Goal: Book appointment/travel/reservation

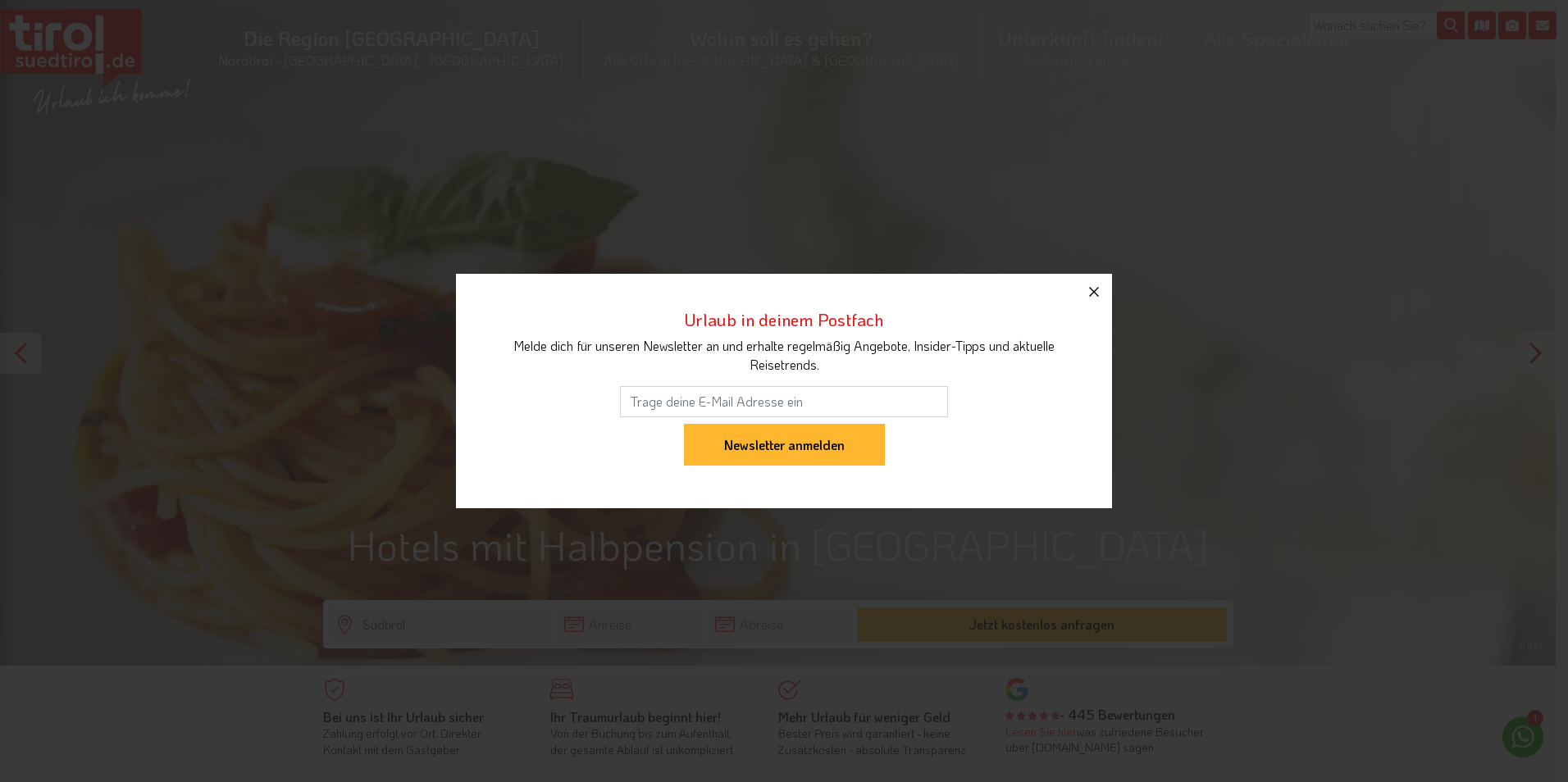
click at [1096, 303] on button "button" at bounding box center [1094, 292] width 36 height 36
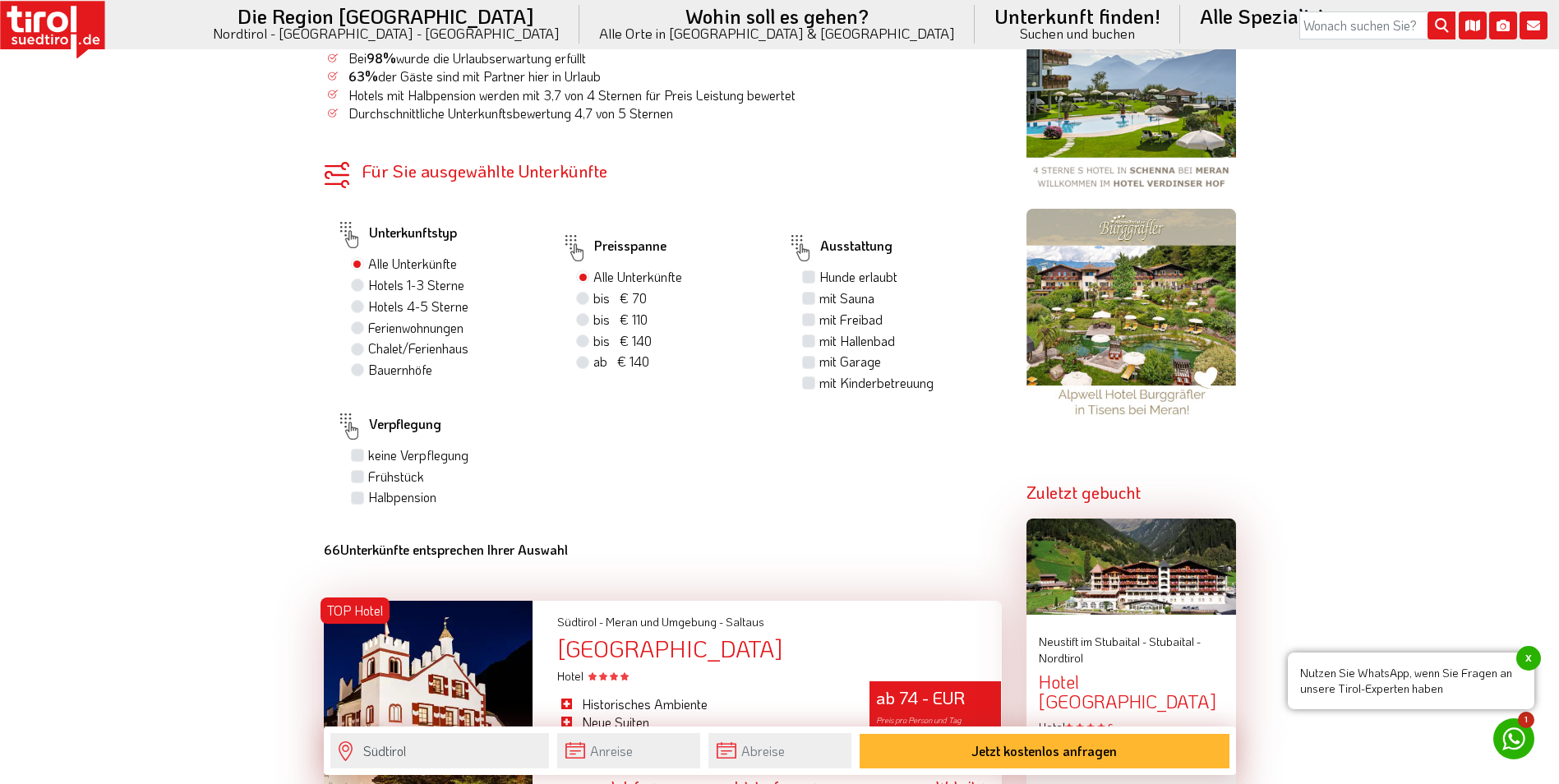
scroll to position [1151, 0]
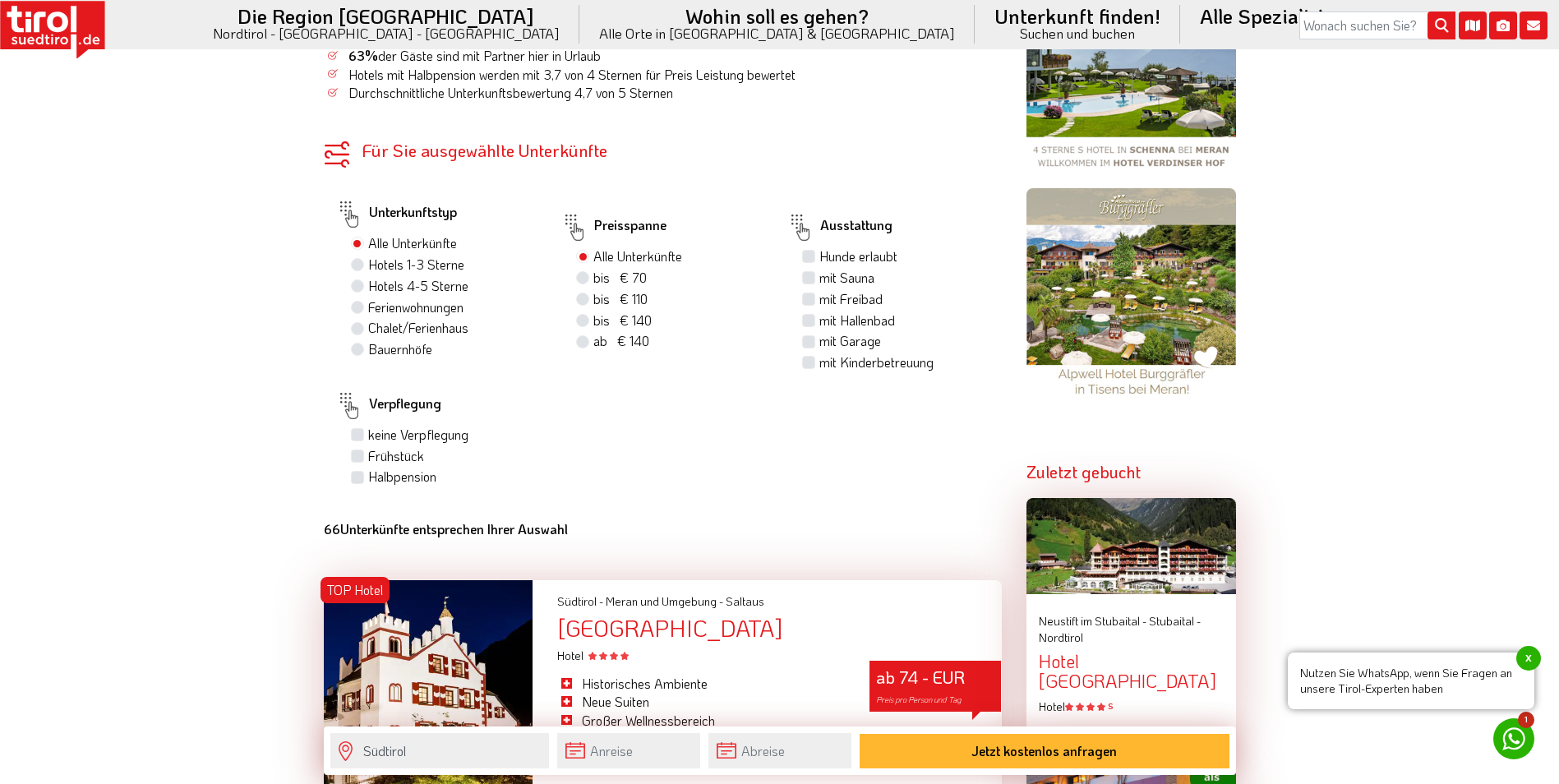
click at [593, 274] on label "bis € 70 bis CHF 65" at bounding box center [620, 278] width 54 height 18
click at [586, 274] on input "bis € 70 bis CHF 65" at bounding box center [585, 277] width 11 height 11
radio input "true"
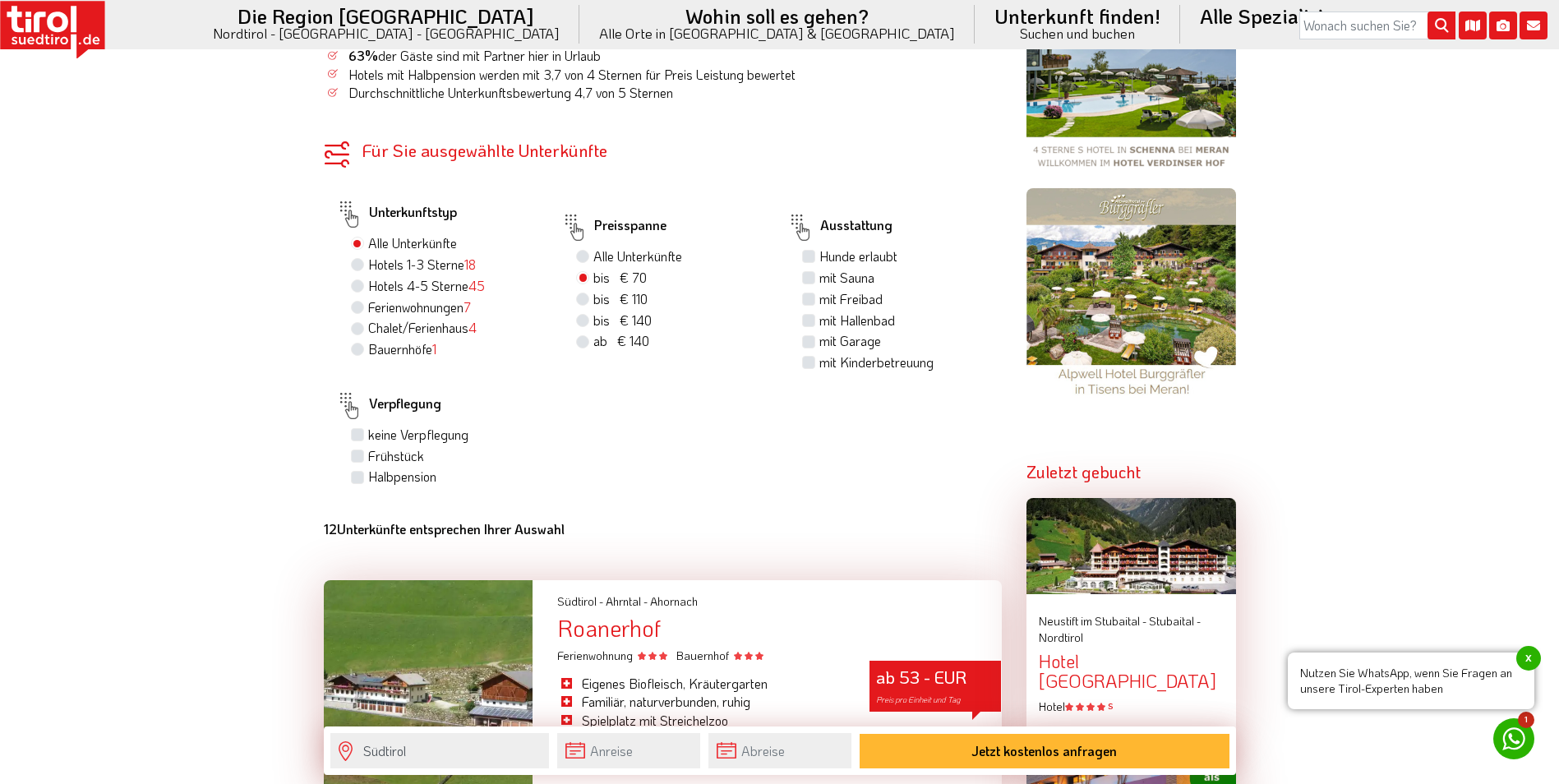
click at [368, 285] on label "Hotels 4-5 Sterne 45" at bounding box center [426, 286] width 116 height 18
click at [358, 285] on input "Hotels 4-5 Sterne 45" at bounding box center [360, 285] width 11 height 11
radio input "true"
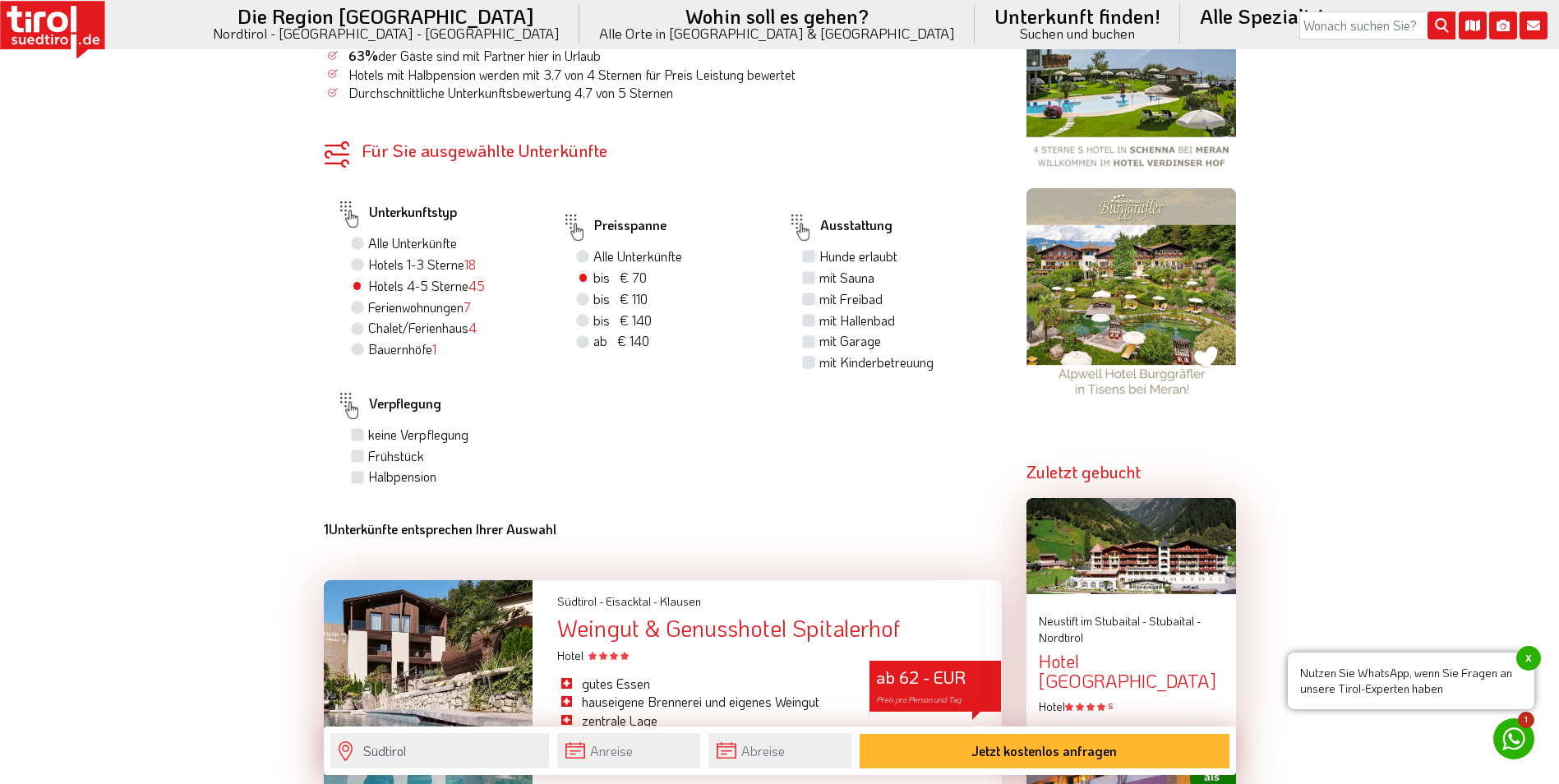
click at [368, 474] on label "Halbpension" at bounding box center [402, 477] width 68 height 18
click at [354, 474] on input "Halbpension" at bounding box center [360, 476] width 11 height 11
checkbox input "true"
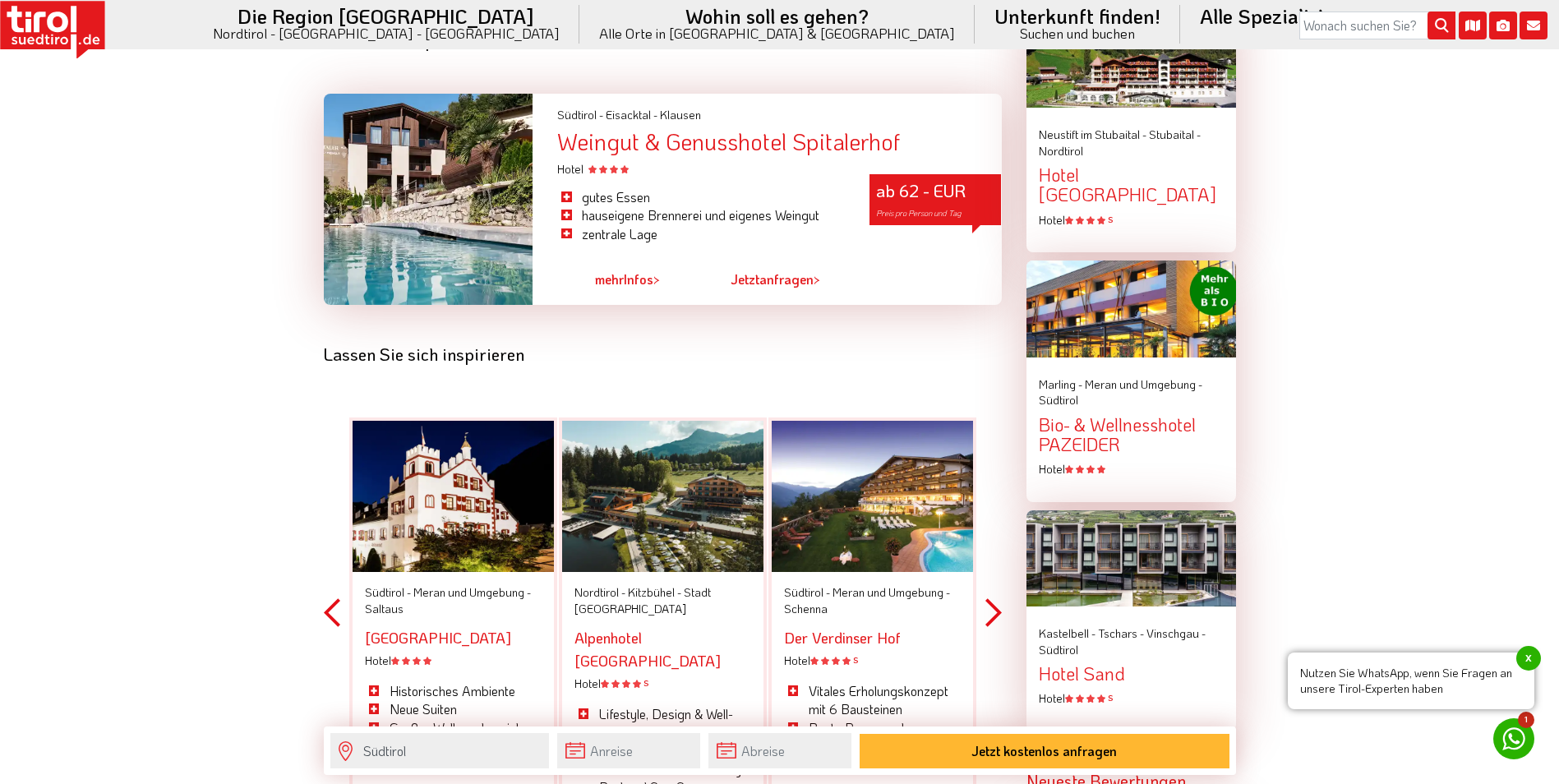
scroll to position [1479, 0]
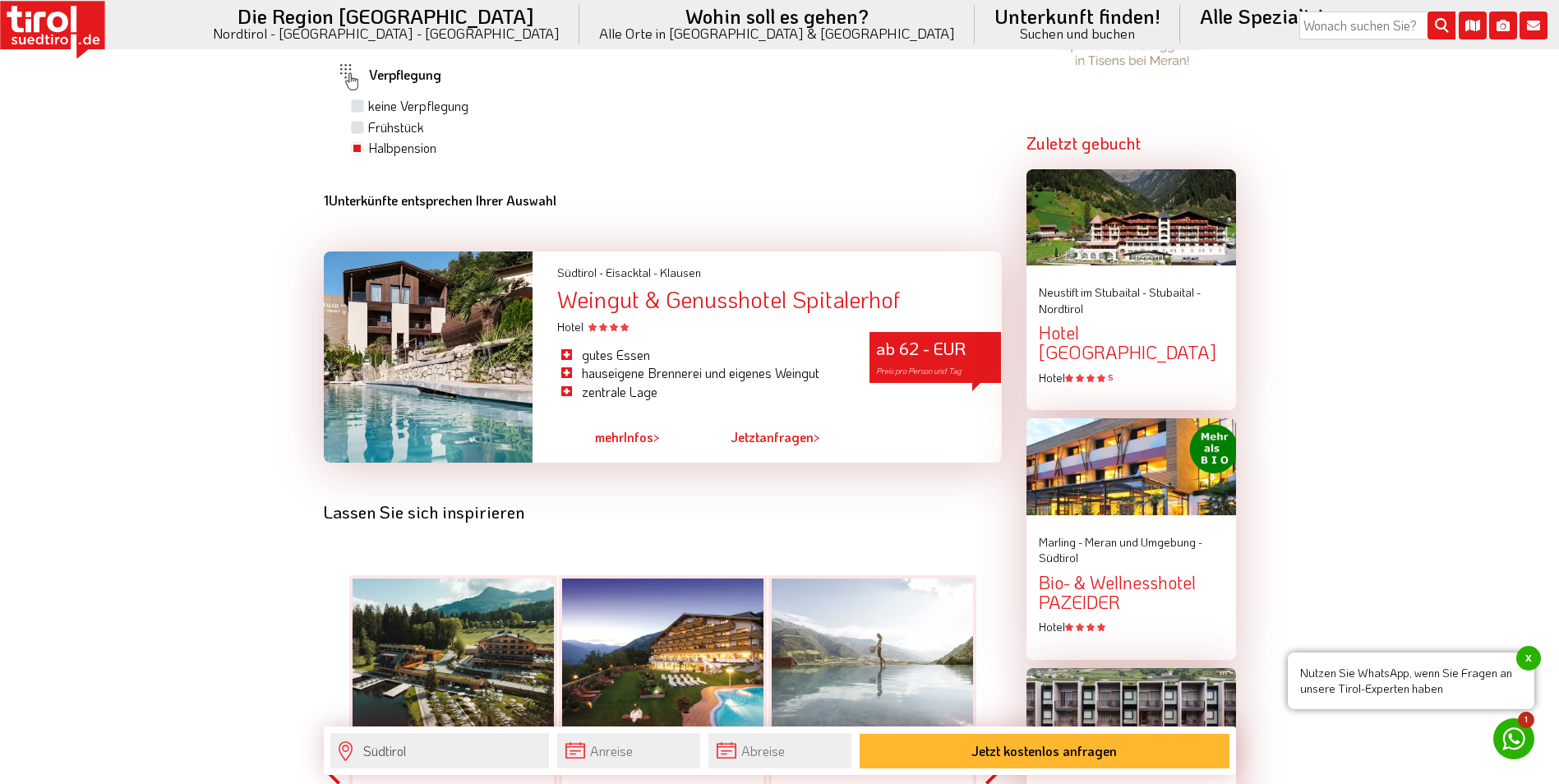
click at [757, 306] on div "Weingut & Genusshotel Spitalerhof" at bounding box center [779, 300] width 444 height 25
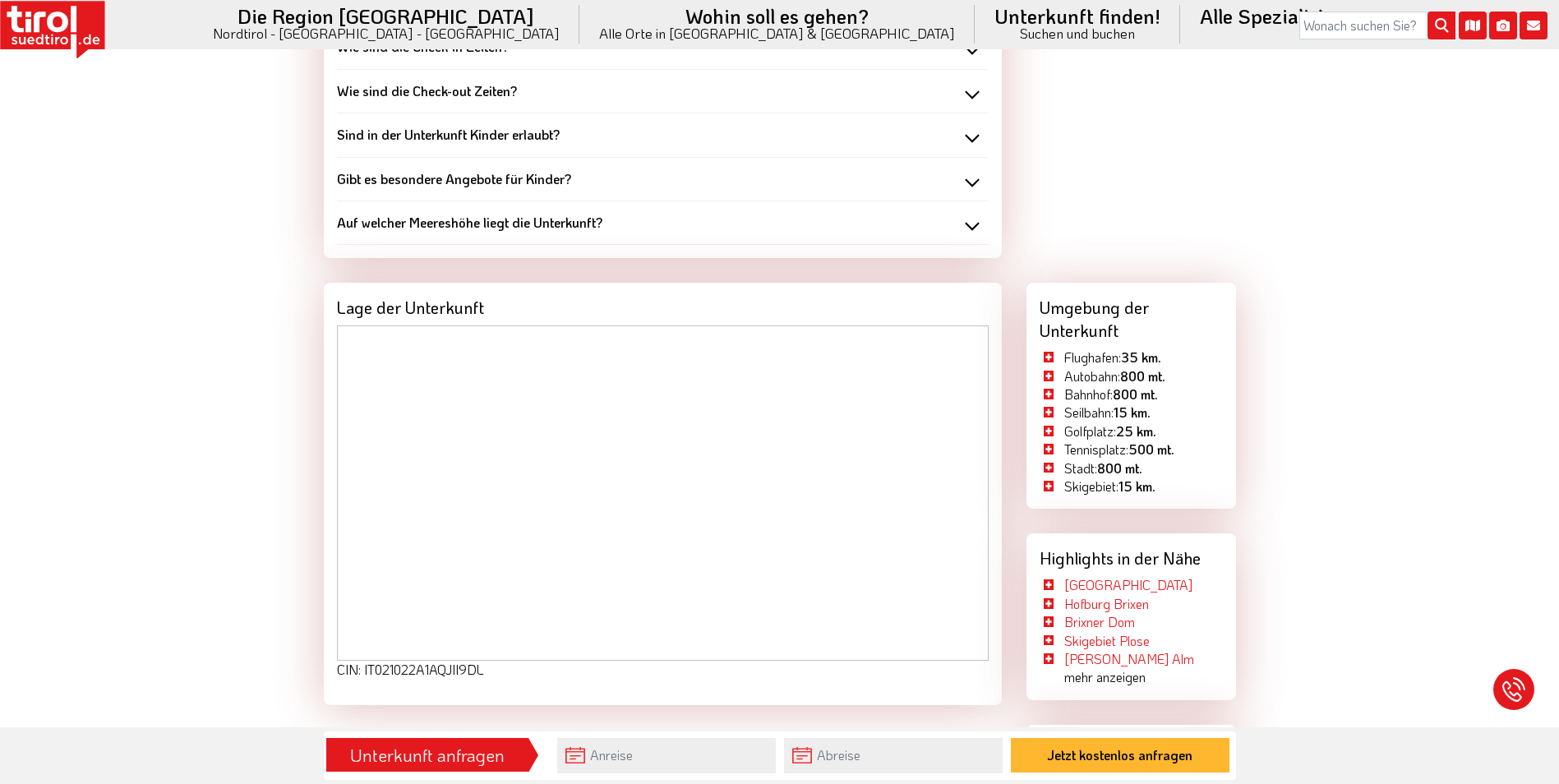
scroll to position [1808, 0]
